Goal: Find specific page/section: Find specific page/section

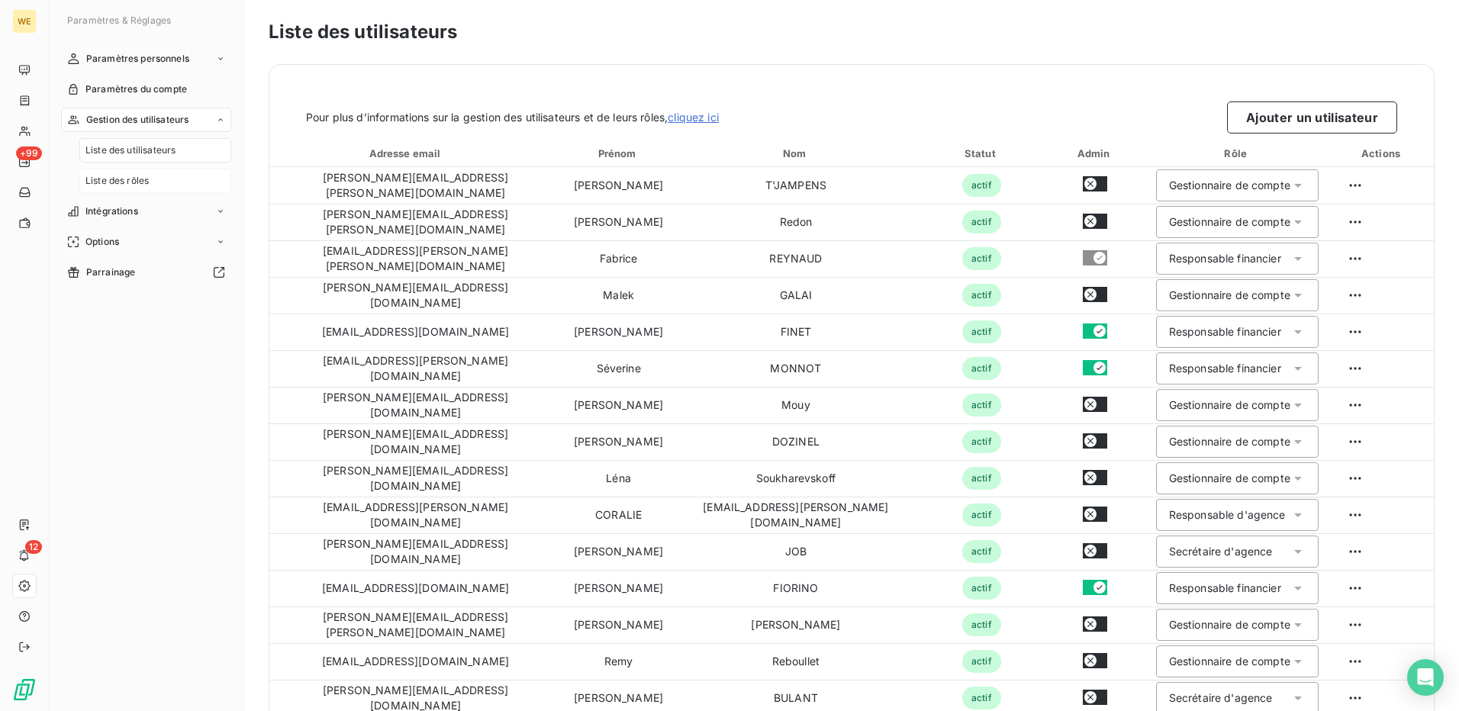
scroll to position [354, 0]
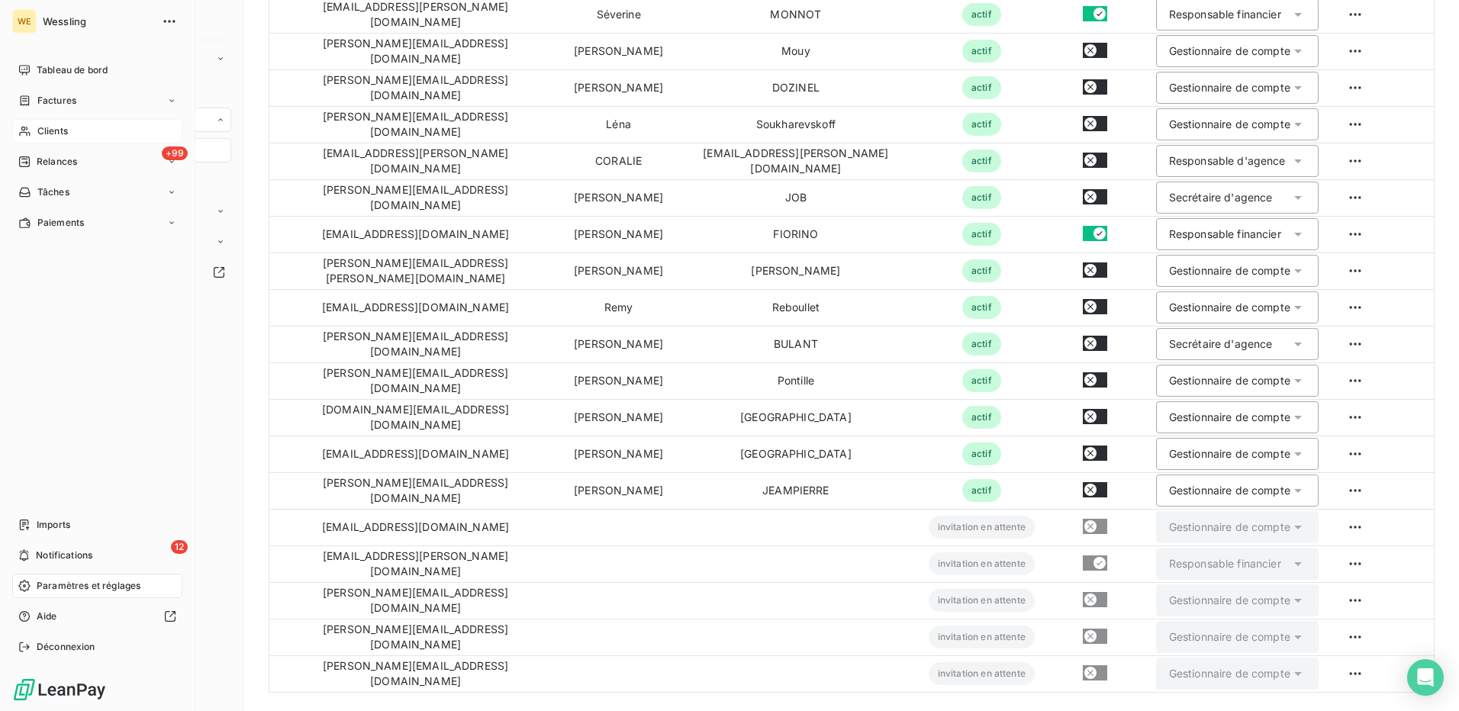
click at [58, 130] on span "Clients" at bounding box center [52, 131] width 31 height 14
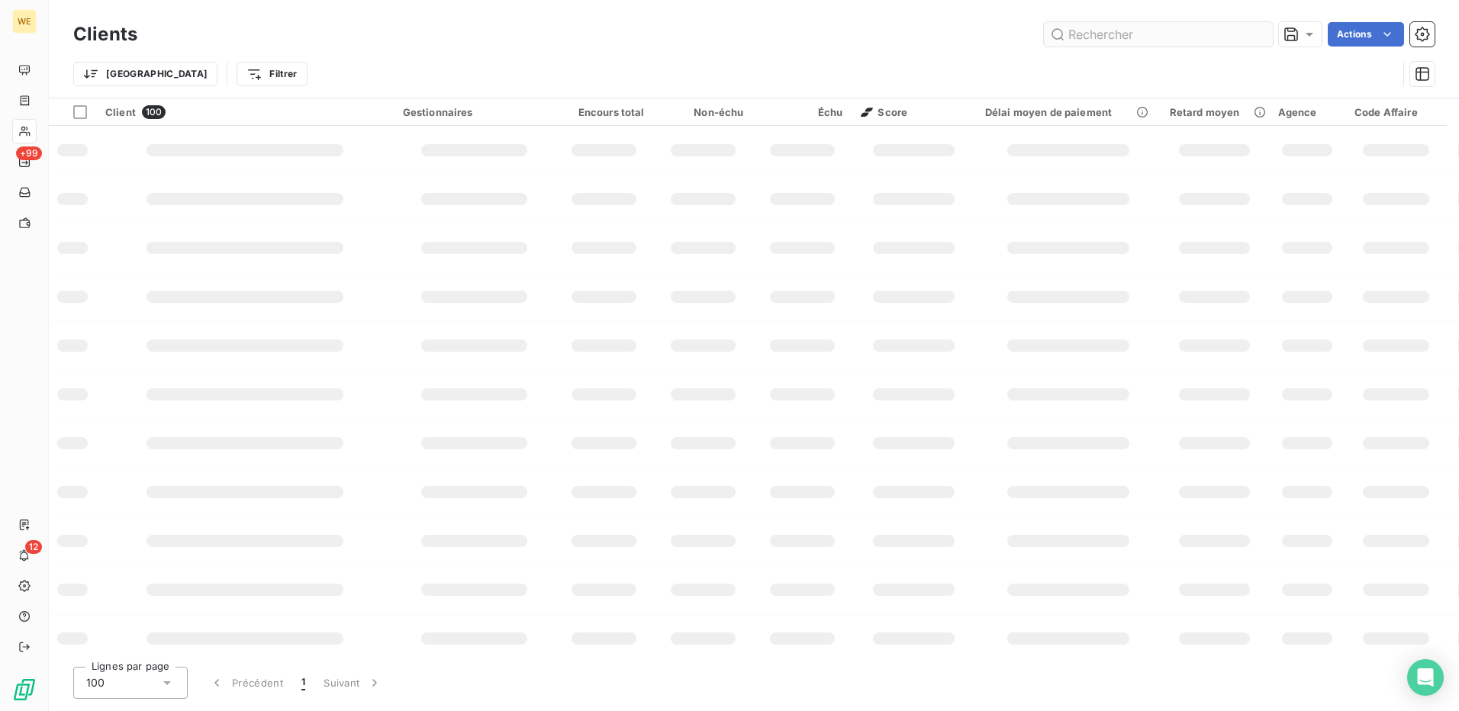
click at [1117, 36] on input "text" at bounding box center [1158, 34] width 229 height 24
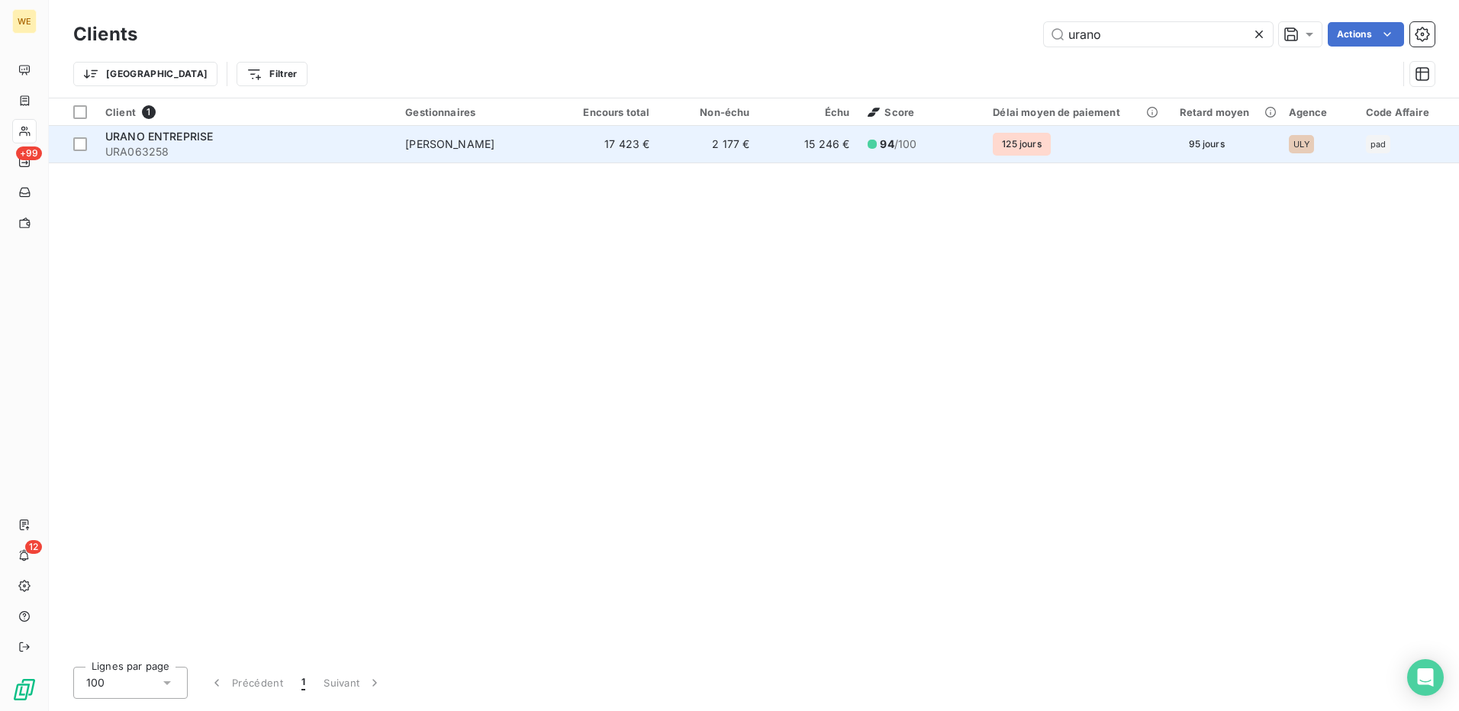
type input "urano"
click at [381, 147] on span "URA063258" at bounding box center [246, 151] width 282 height 15
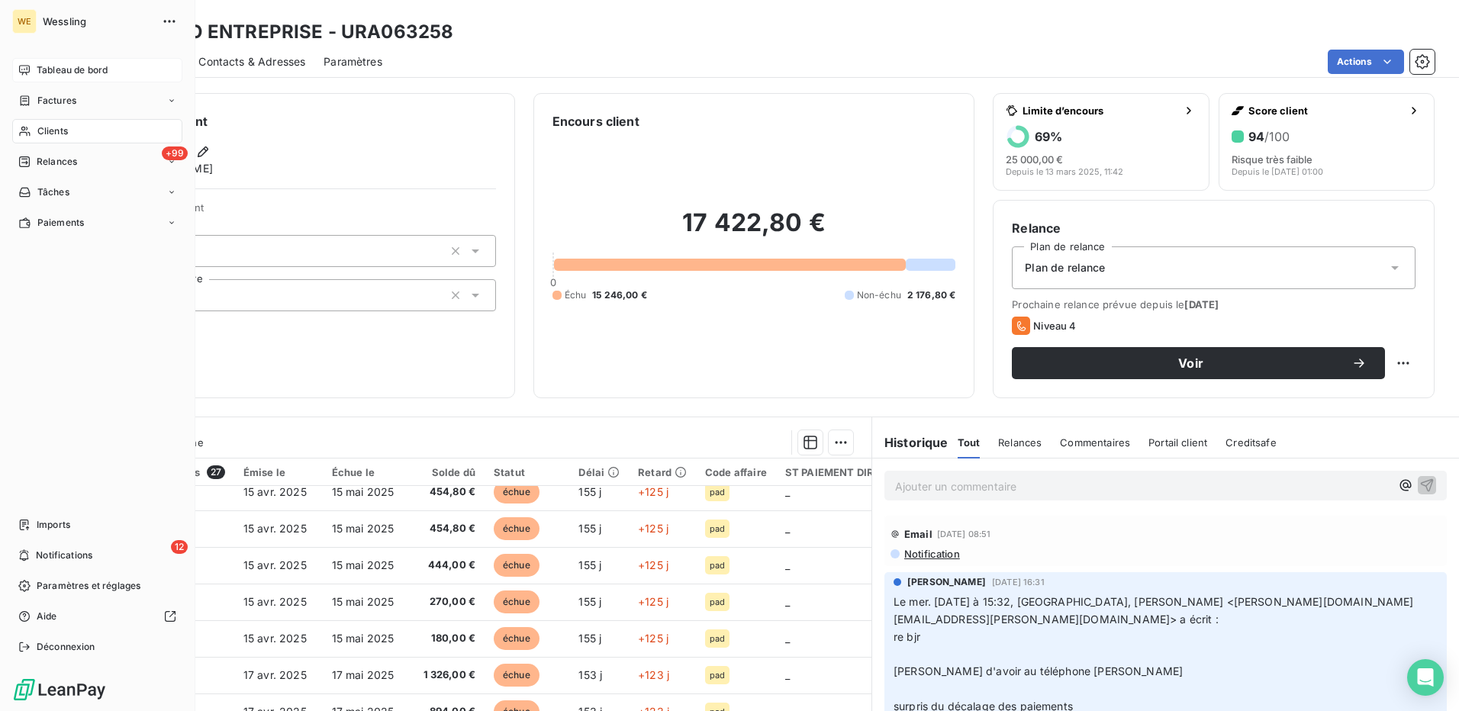
click at [31, 71] on div "Tableau de bord" at bounding box center [97, 70] width 170 height 24
